Goal: Task Accomplishment & Management: Use online tool/utility

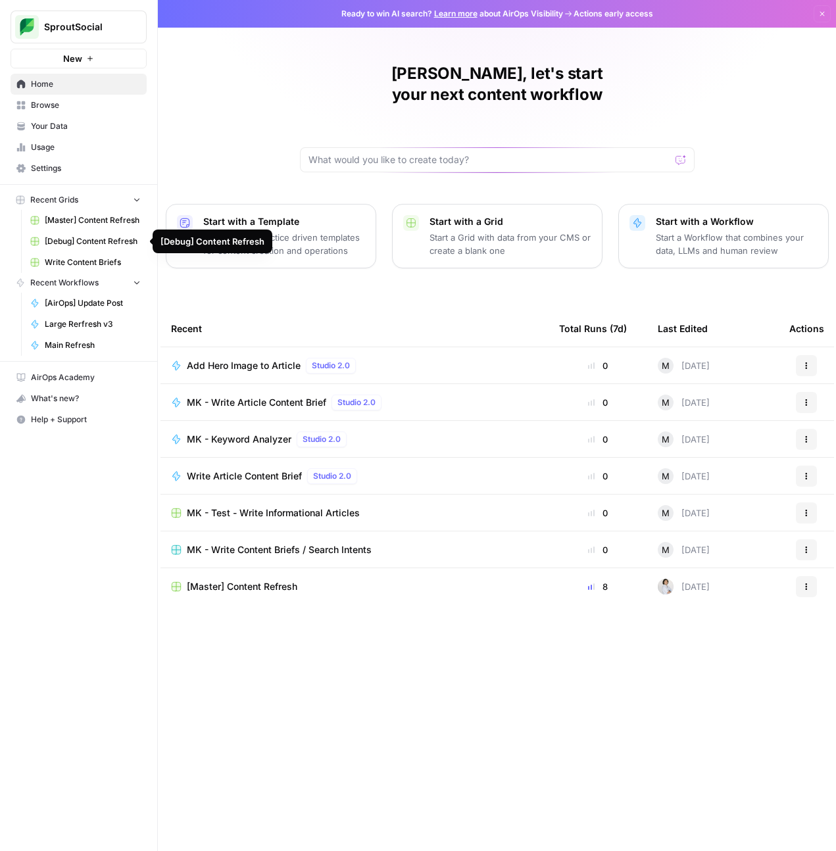
click at [106, 237] on span "[Debug] Content Refresh" at bounding box center [93, 241] width 96 height 12
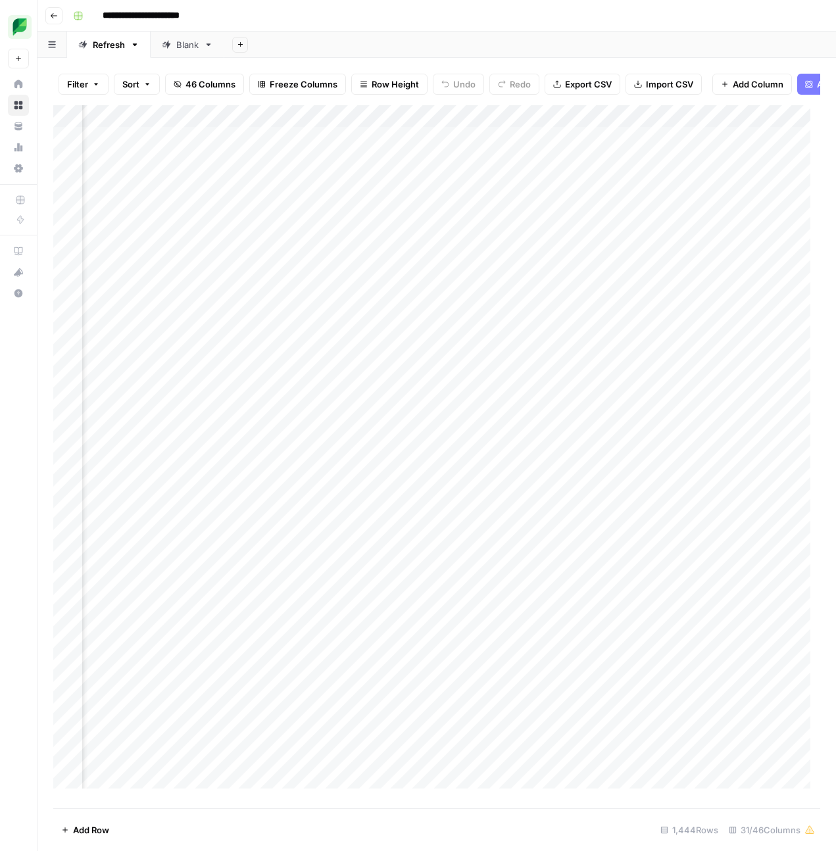
scroll to position [0, 963]
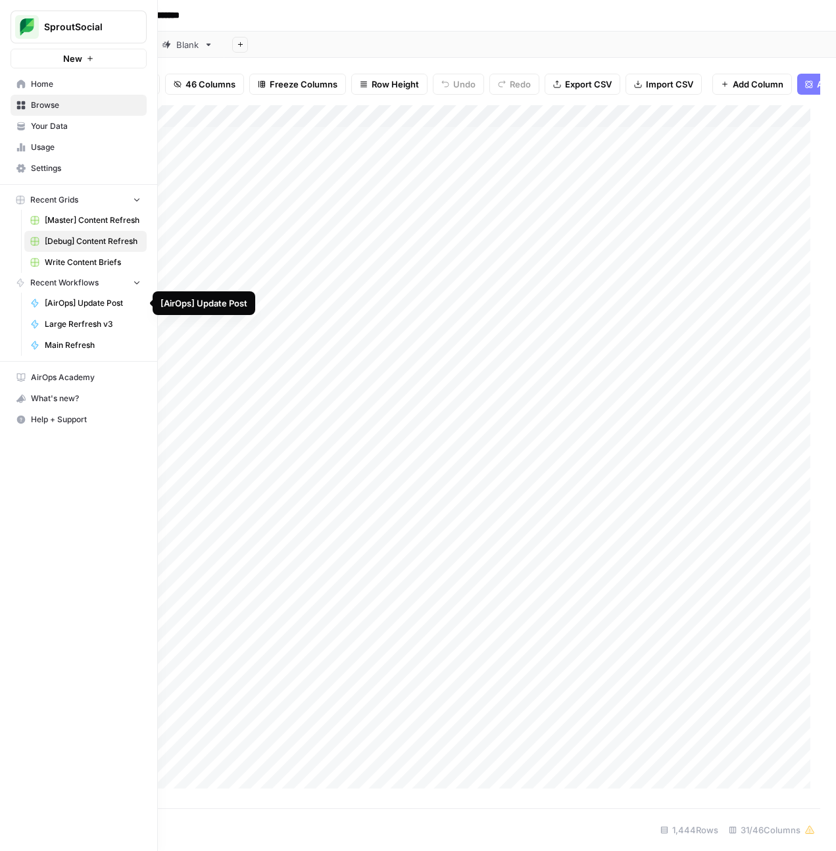
click at [88, 303] on span "[AirOps] Update Post" at bounding box center [93, 303] width 96 height 12
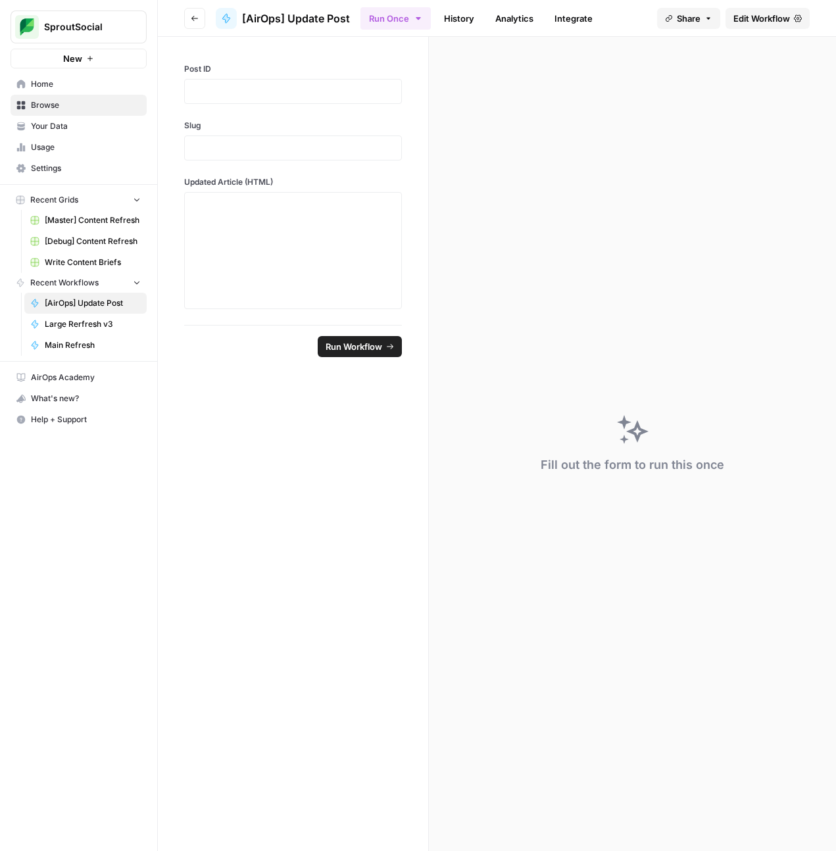
click at [757, 15] on span "Edit Workflow" at bounding box center [761, 18] width 57 height 13
click at [83, 321] on span "Large Rerfresh v3" at bounding box center [93, 324] width 96 height 12
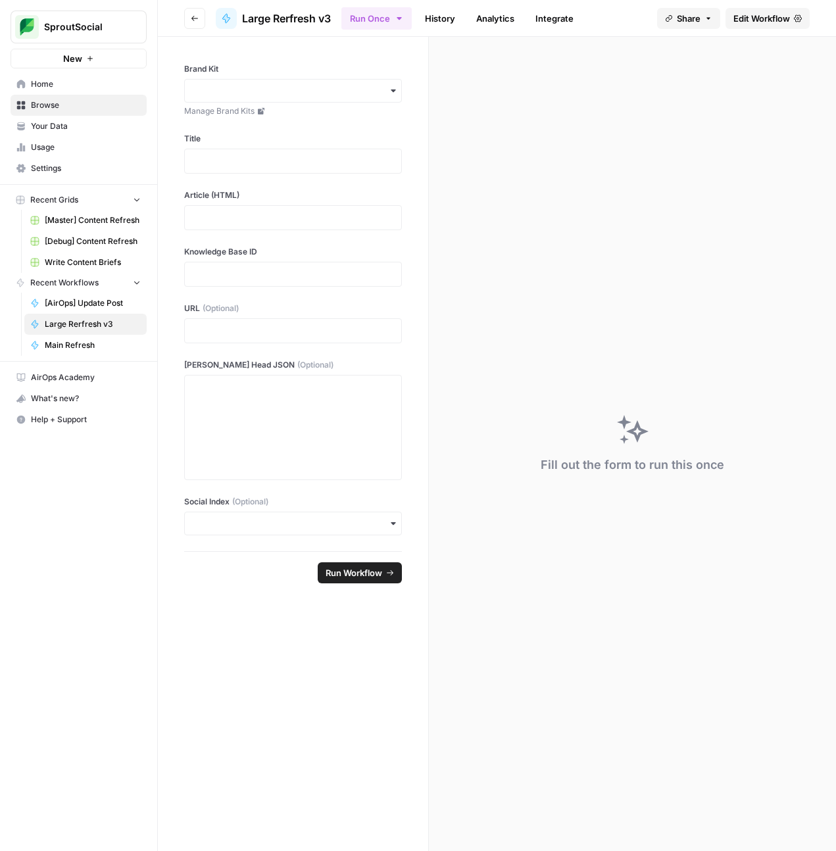
click at [740, 24] on span "Edit Workflow" at bounding box center [761, 18] width 57 height 13
